Goal: Complete application form

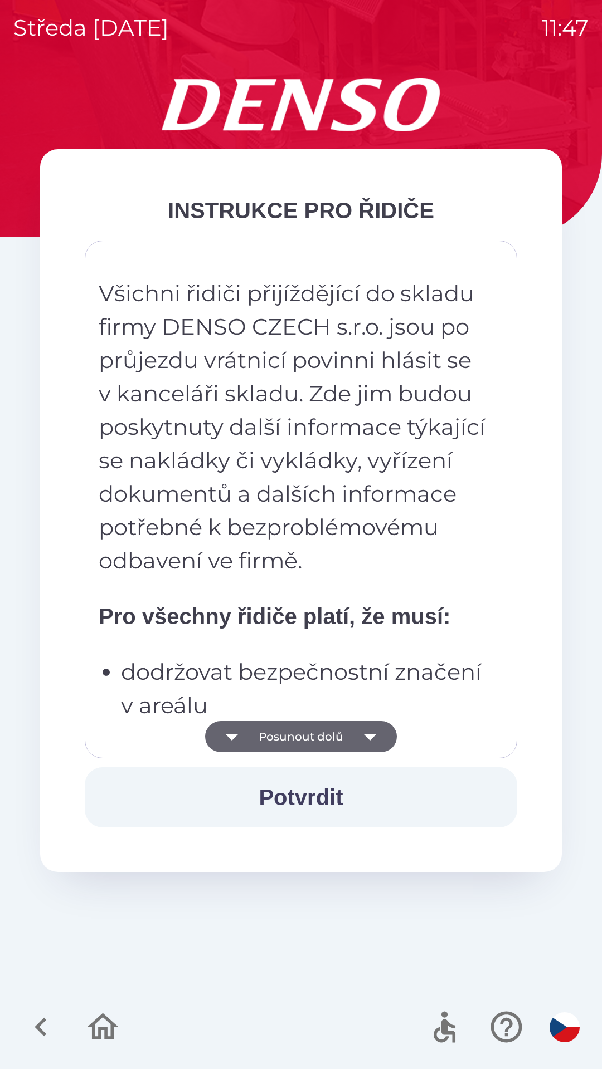
click at [330, 730] on button "Posunout dolů" at bounding box center [301, 736] width 192 height 31
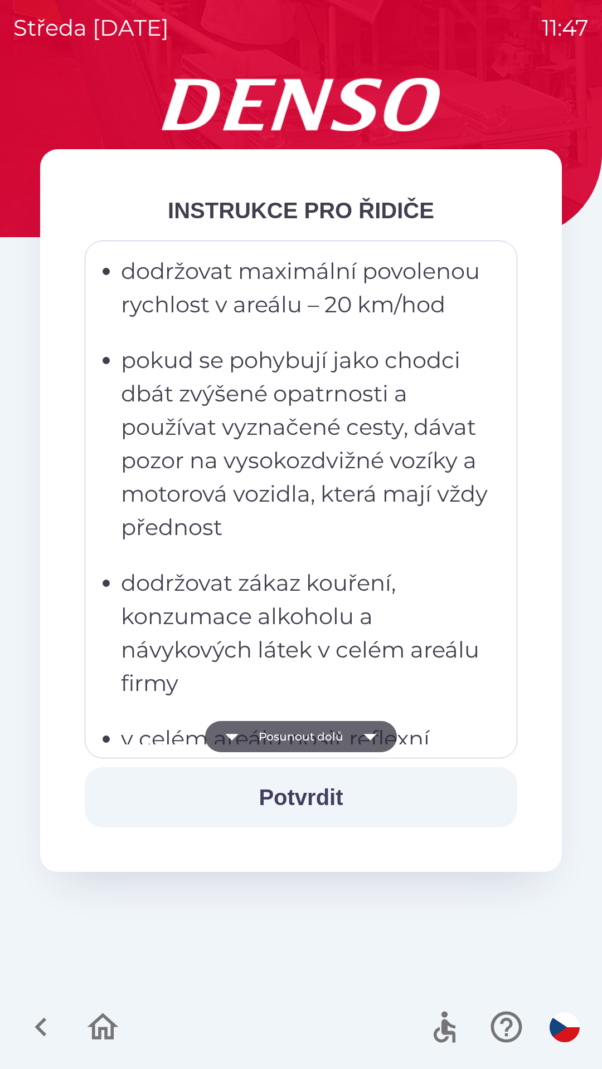
click at [338, 751] on button "Posunout dolů" at bounding box center [301, 736] width 192 height 31
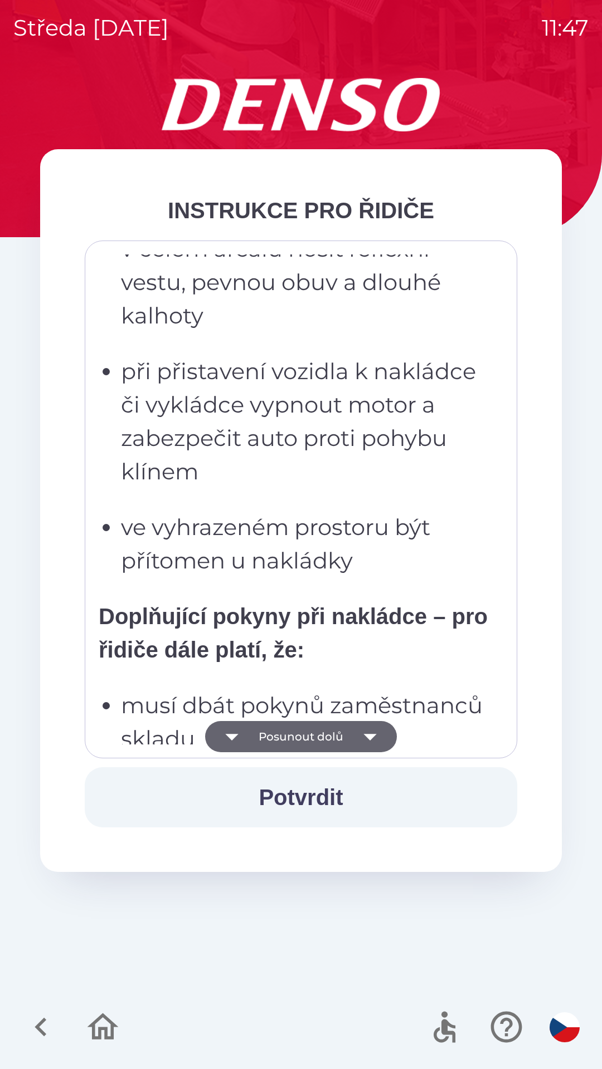
click at [365, 742] on icon "button" at bounding box center [369, 736] width 31 height 31
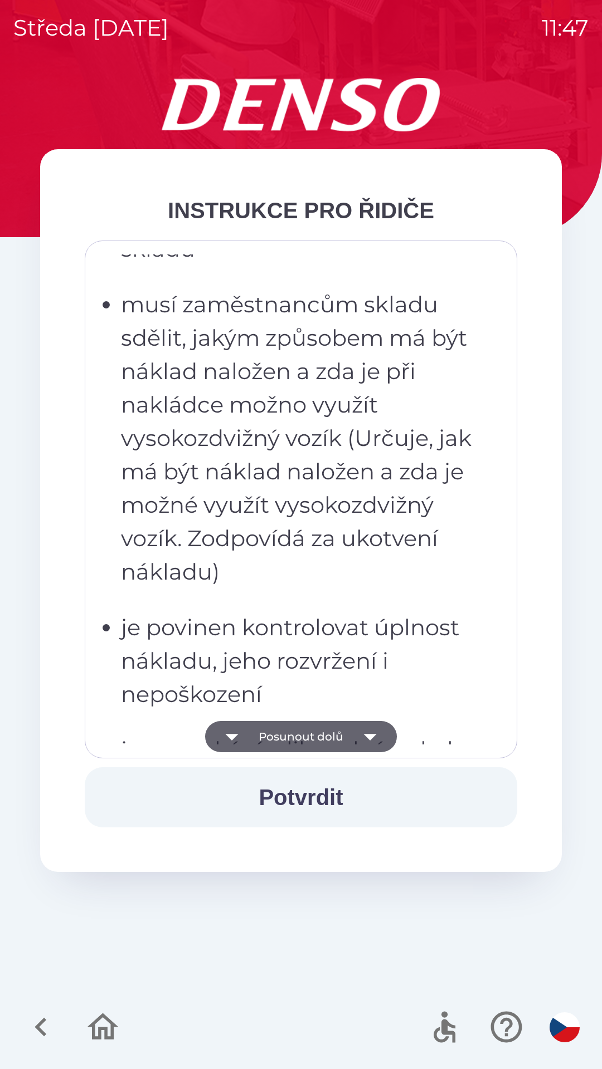
click at [374, 735] on icon "button" at bounding box center [369, 737] width 13 height 7
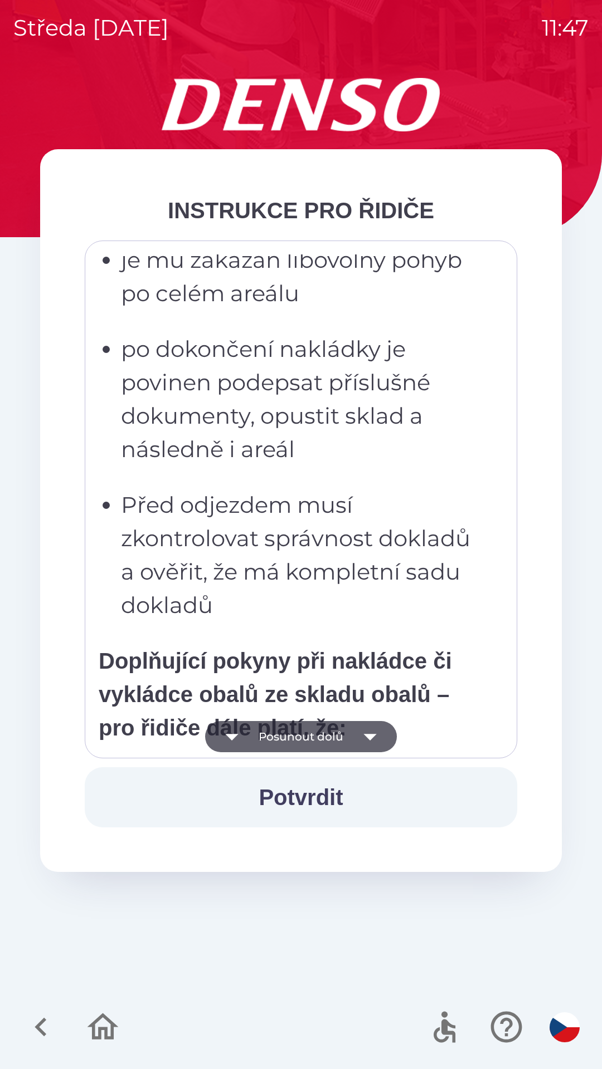
click at [360, 734] on icon "button" at bounding box center [369, 736] width 31 height 31
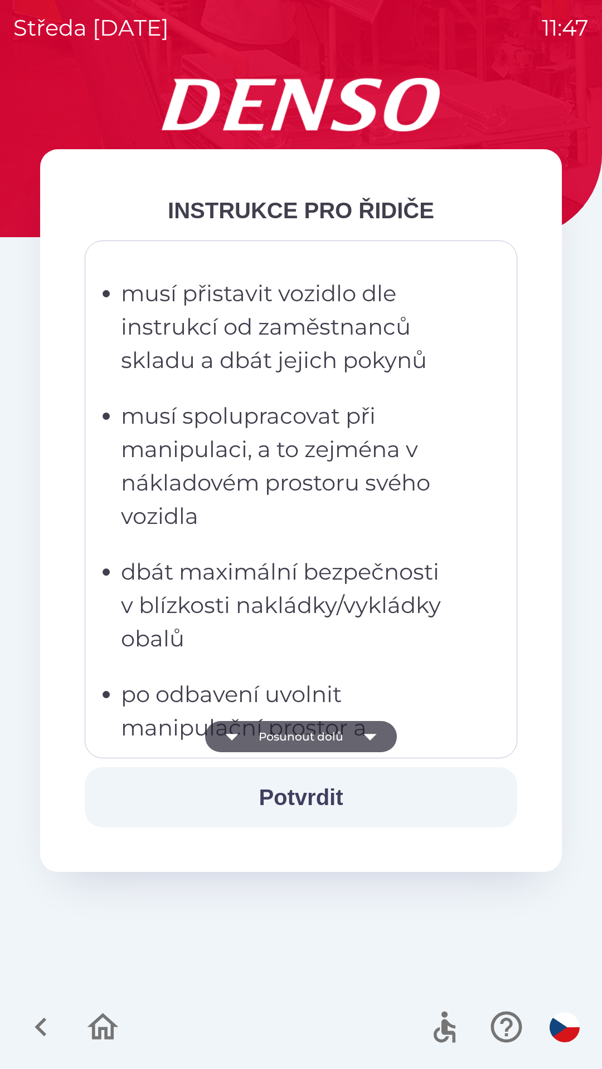
click at [368, 734] on icon "button" at bounding box center [369, 736] width 31 height 31
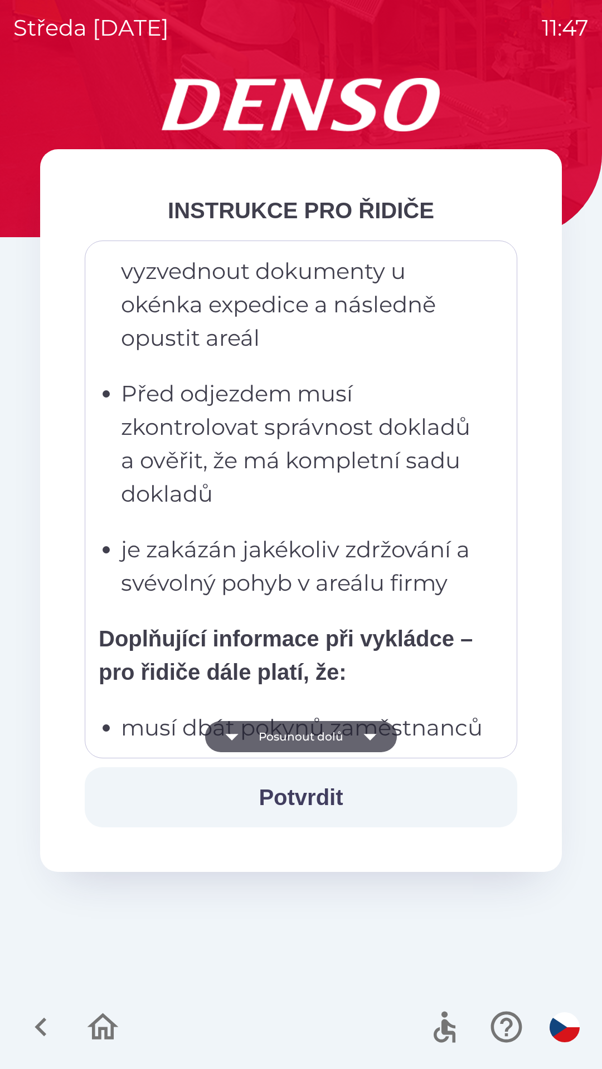
click at [369, 734] on icon "button" at bounding box center [369, 736] width 31 height 31
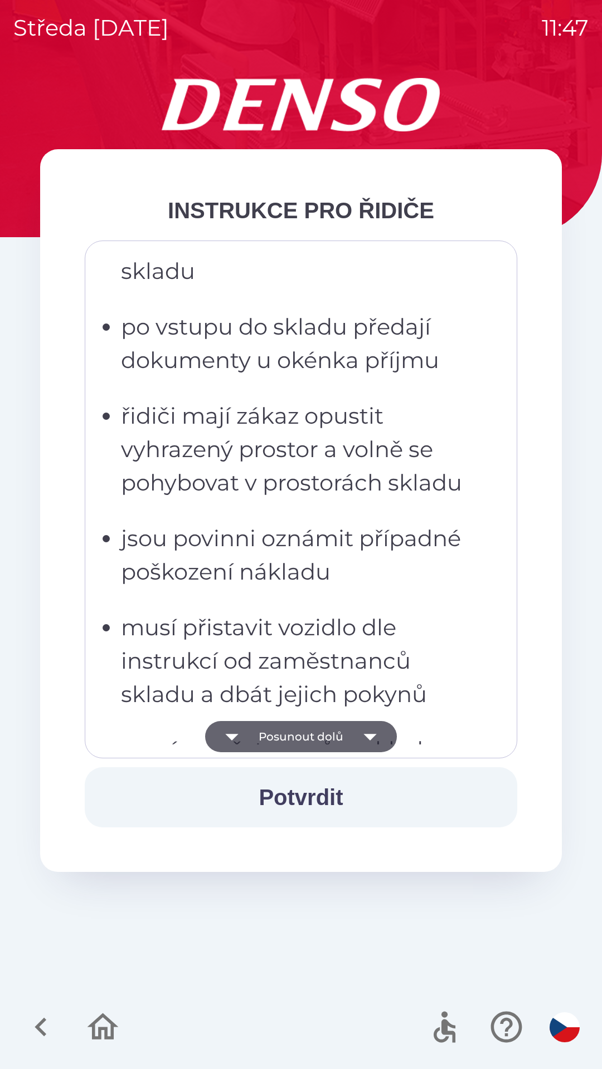
click at [365, 734] on icon "button" at bounding box center [369, 736] width 31 height 31
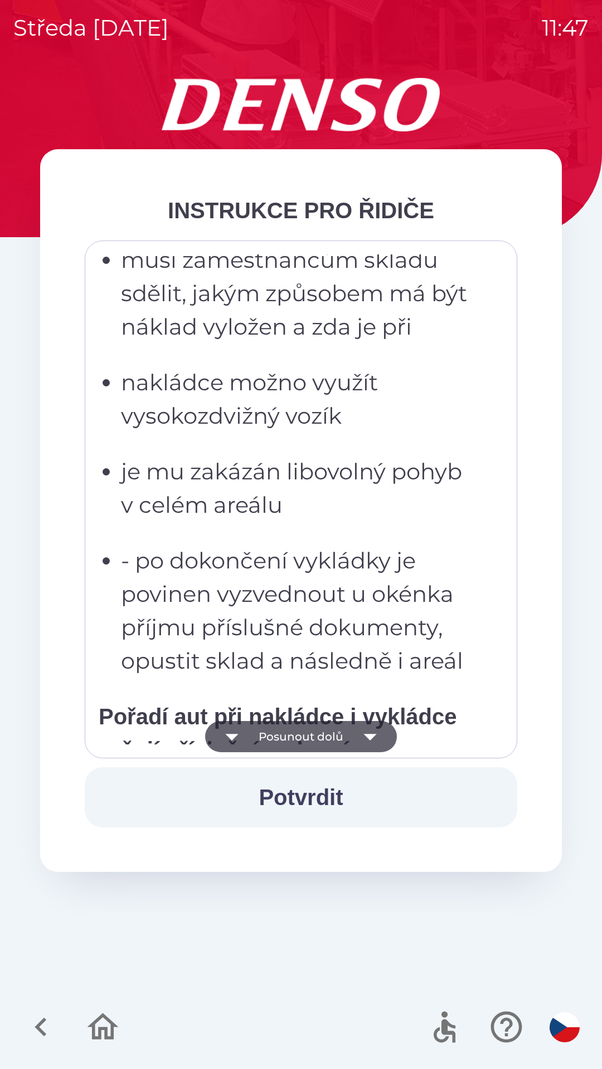
click at [359, 740] on icon "button" at bounding box center [369, 736] width 31 height 31
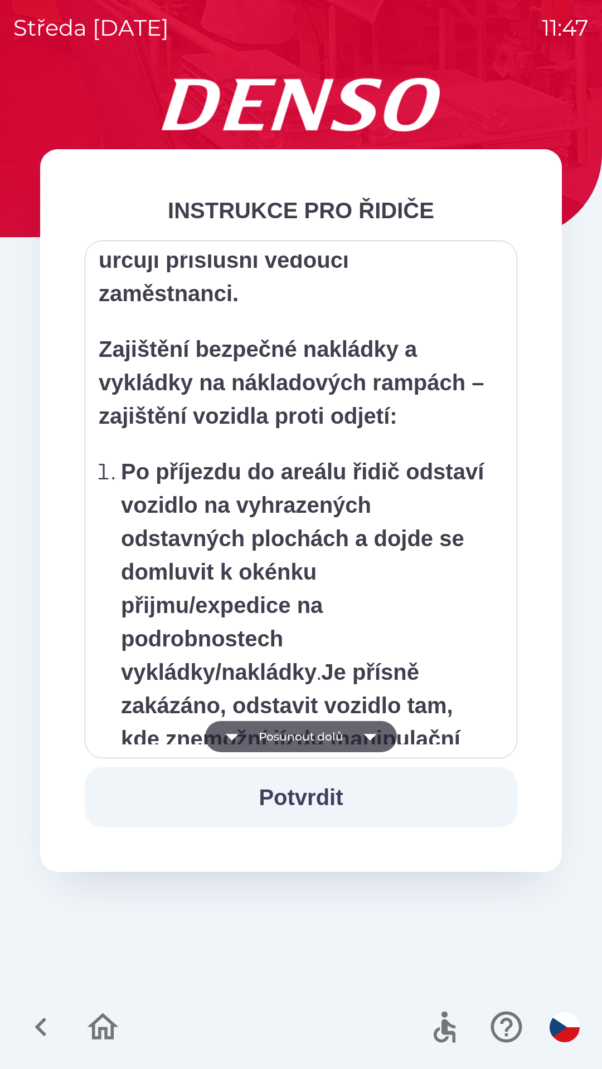
click at [367, 744] on icon "button" at bounding box center [369, 736] width 31 height 31
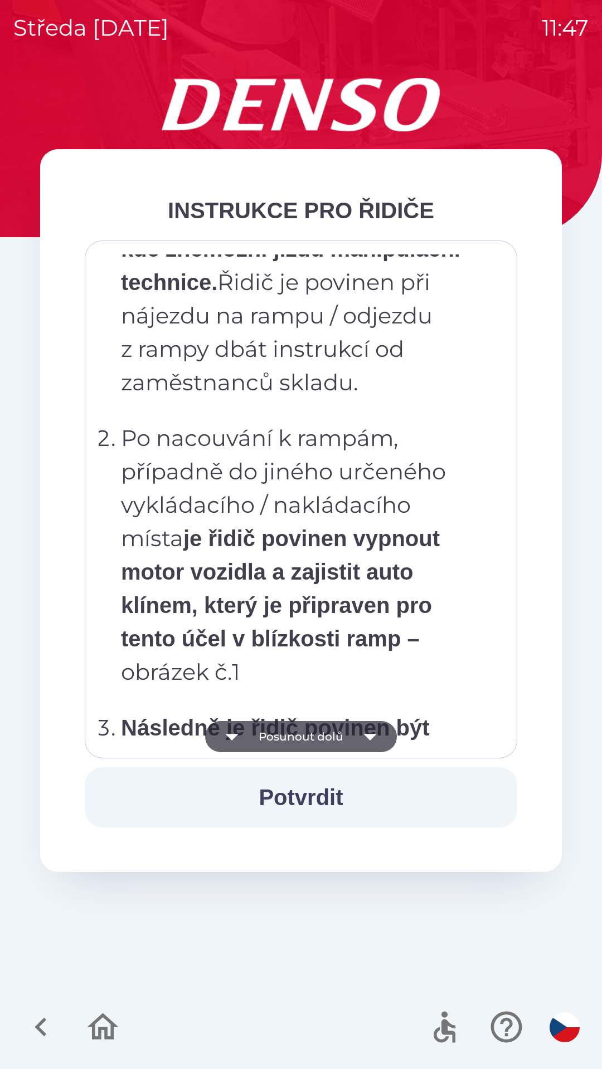
click at [371, 742] on icon "button" at bounding box center [369, 736] width 31 height 31
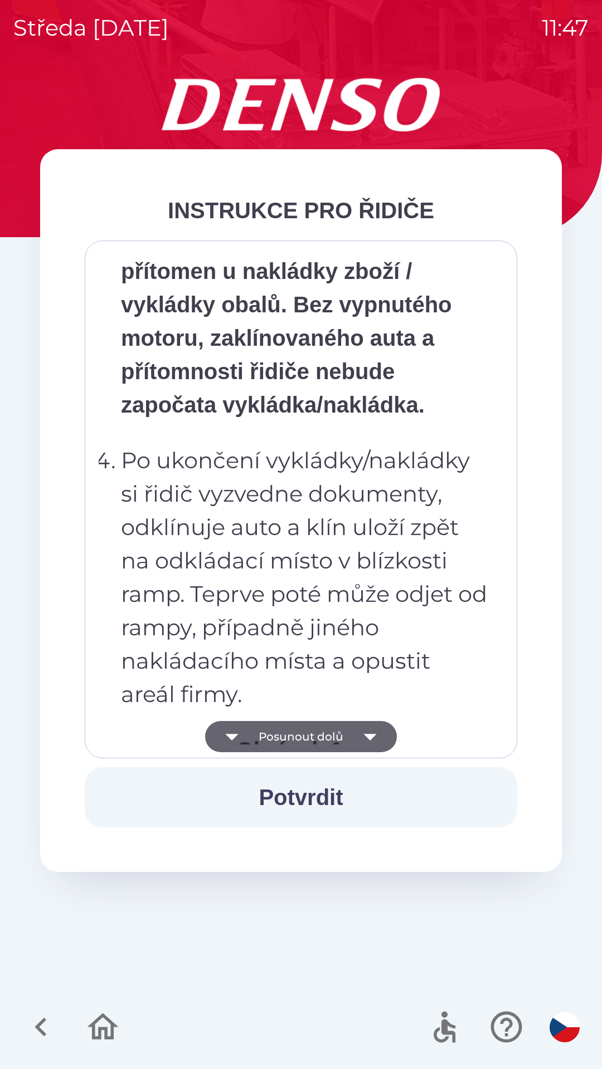
click at [365, 740] on icon "button" at bounding box center [369, 736] width 31 height 31
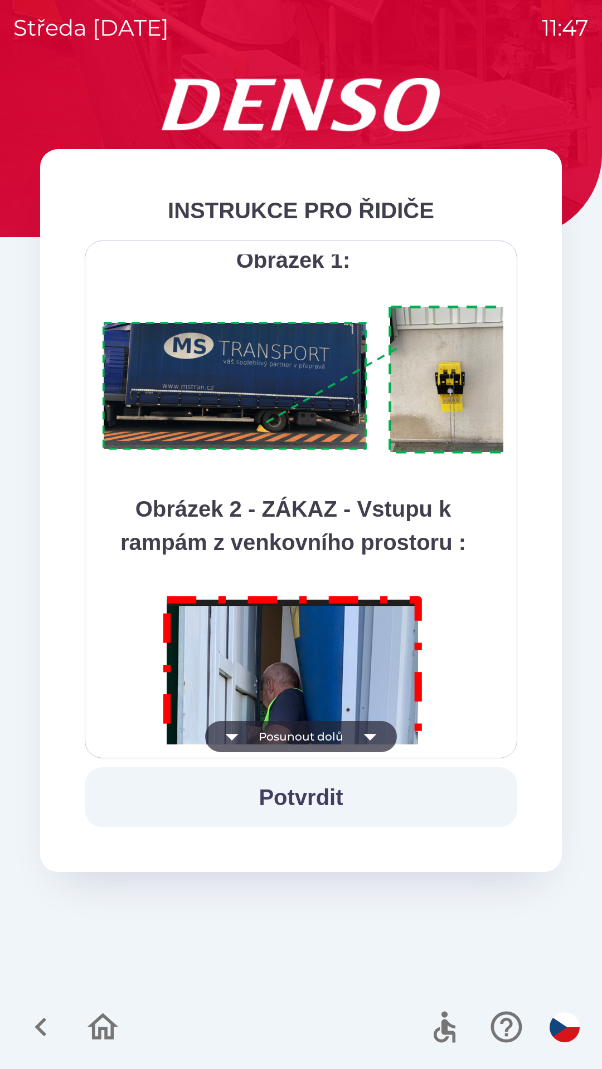
click at [364, 737] on icon "button" at bounding box center [369, 736] width 31 height 31
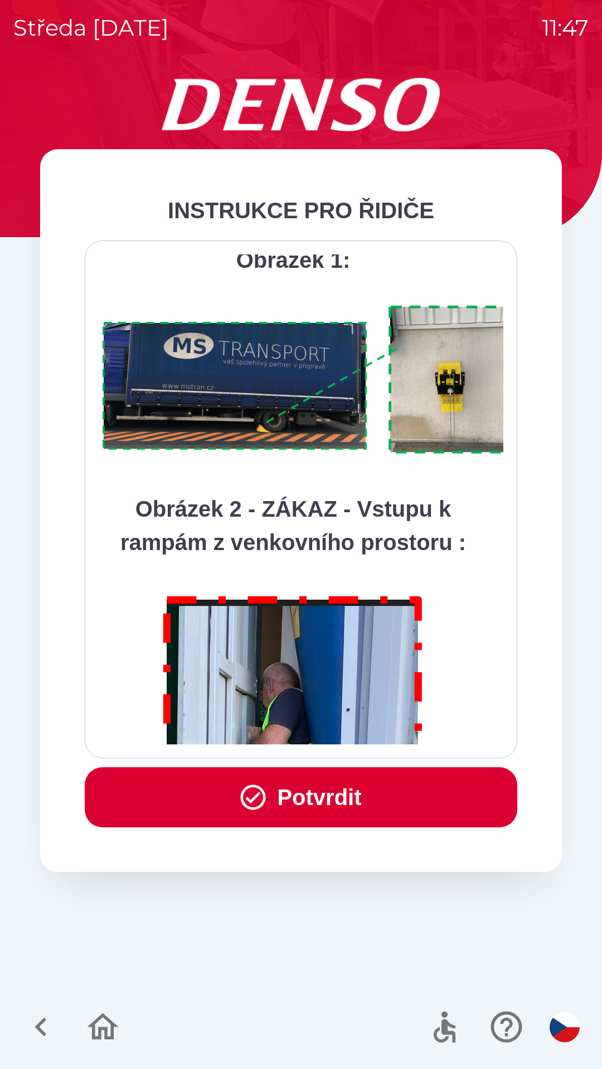
scroll to position [6259, 0]
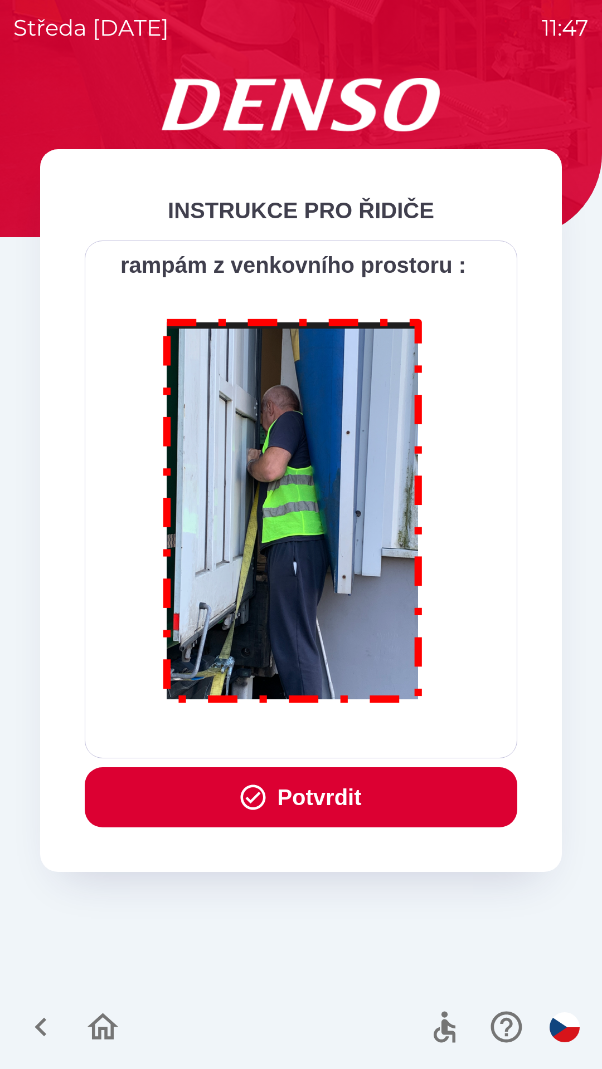
click at [366, 741] on div "Všichni řidiči přijíždějící do skladu firmy DENSO CZECH s.r.o. jsou po průjezdu…" at bounding box center [301, 500] width 404 height 490
click at [353, 796] on button "Potvrdit" at bounding box center [301, 798] width 432 height 60
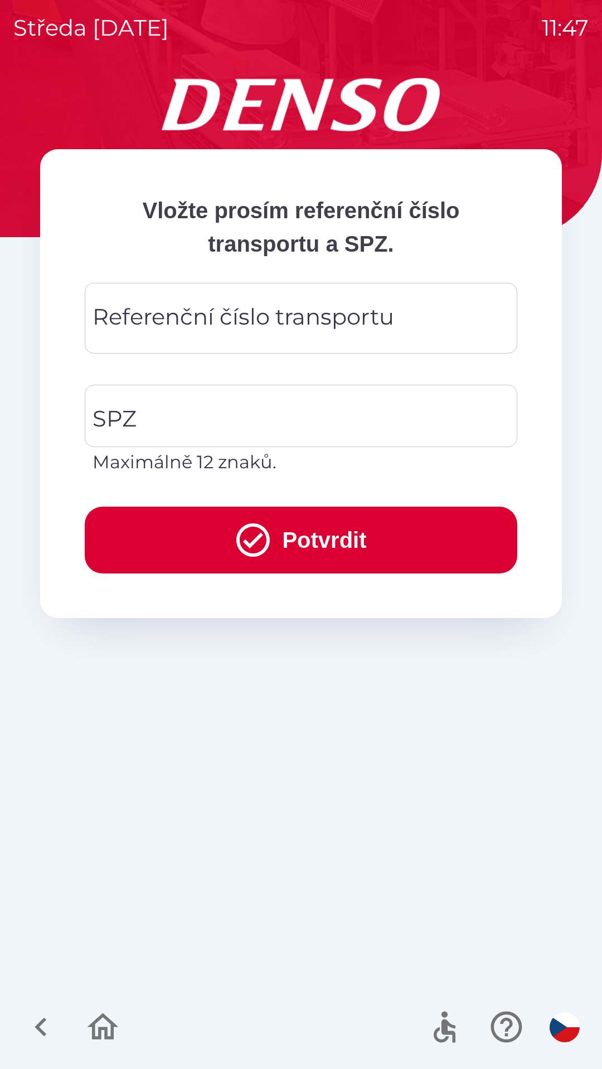
click at [218, 324] on div "Referenční číslo transportu Referenční číslo transportu" at bounding box center [301, 318] width 432 height 71
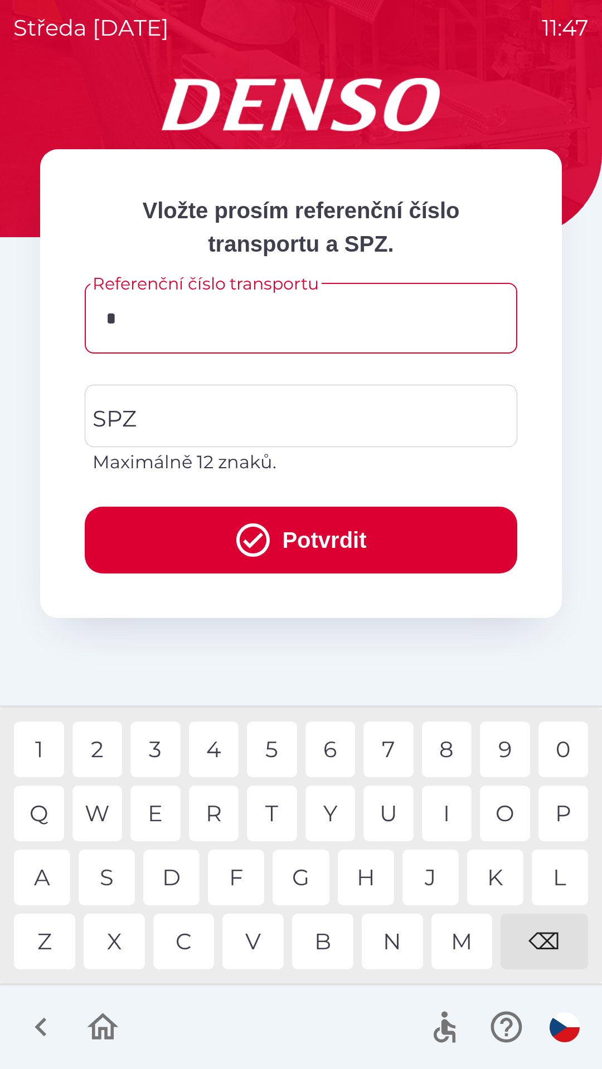
click at [157, 752] on div "3" at bounding box center [155, 750] width 50 height 56
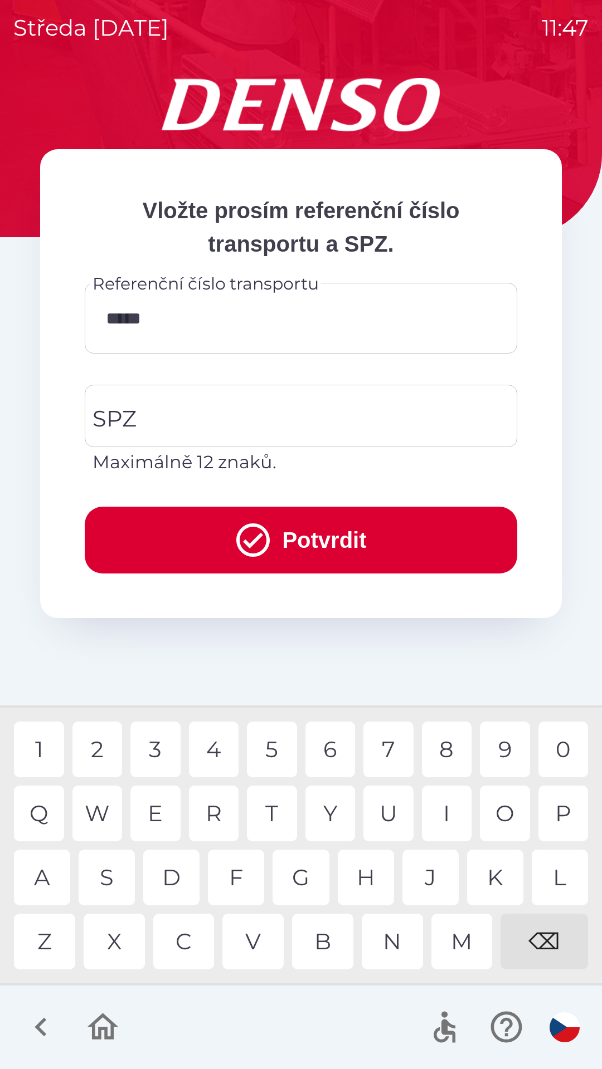
click at [491, 743] on div "9" at bounding box center [505, 750] width 50 height 56
type input "******"
click at [223, 412] on input "SPZ" at bounding box center [292, 416] width 405 height 52
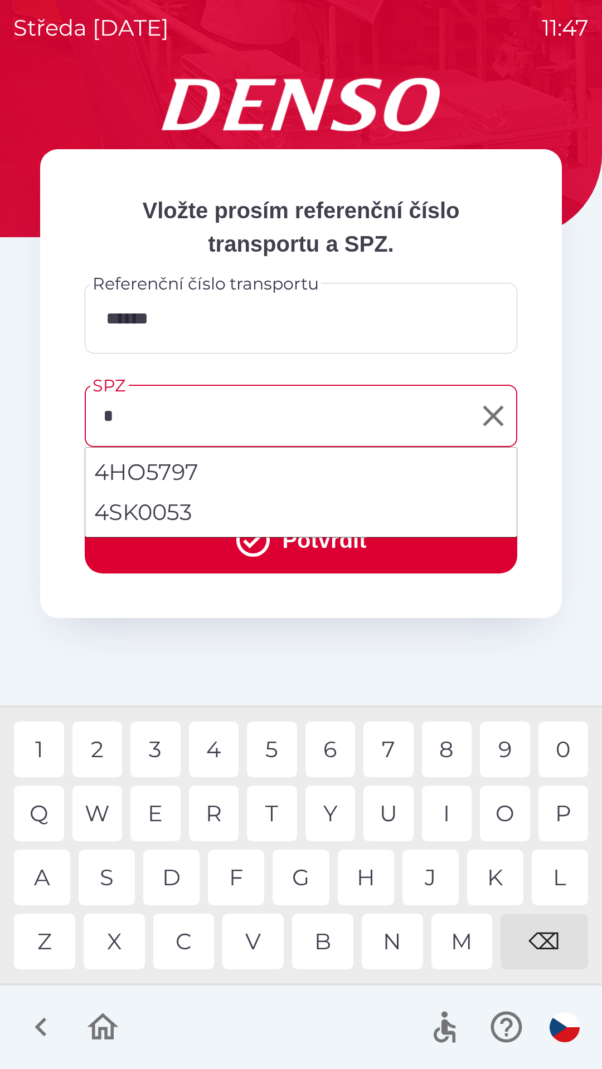
click at [169, 513] on li "4SK0053" at bounding box center [300, 512] width 431 height 40
type input "*******"
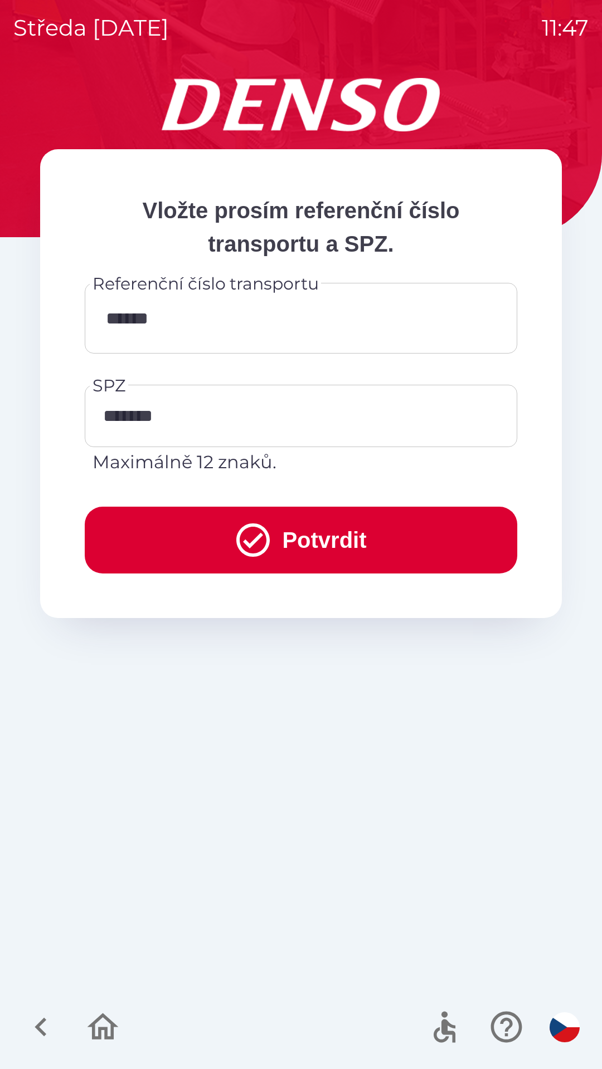
click at [293, 546] on button "Potvrdit" at bounding box center [301, 540] width 432 height 67
